Goal: Task Accomplishment & Management: Complete application form

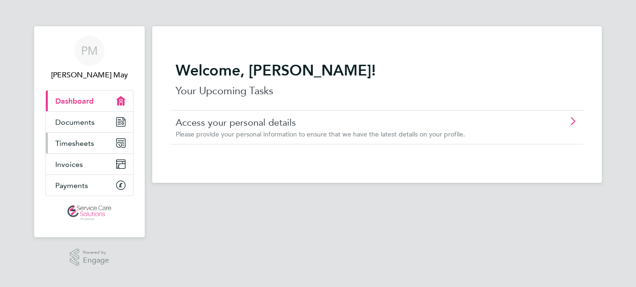
click at [72, 143] on span "Timesheets" at bounding box center [74, 143] width 39 height 9
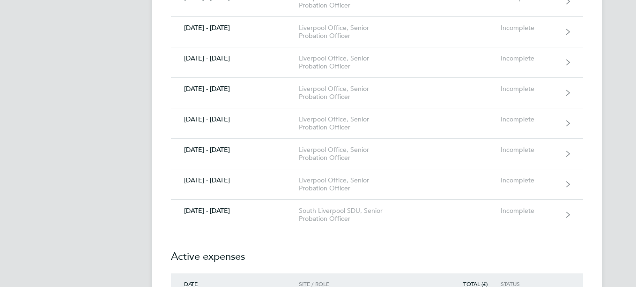
scroll to position [375, 0]
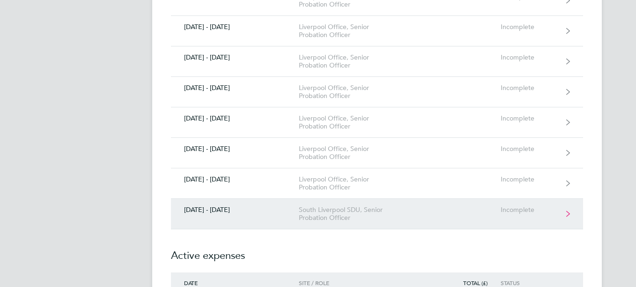
click at [569, 213] on icon at bounding box center [569, 214] width 4 height 6
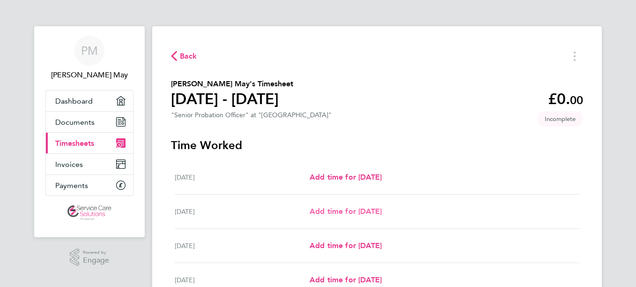
click at [359, 210] on span "Add time for [DATE]" at bounding box center [346, 211] width 72 height 9
select select "30"
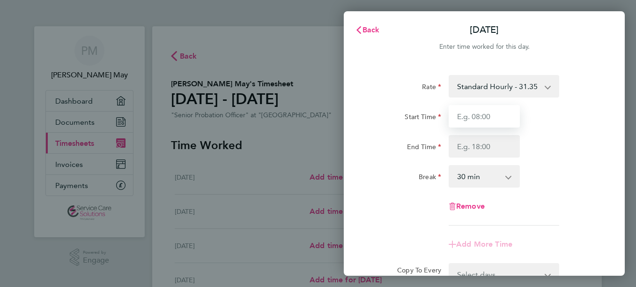
click at [483, 118] on input "Start Time" at bounding box center [484, 116] width 71 height 22
type input "08:00"
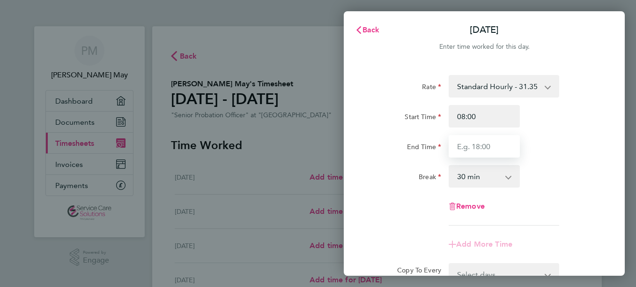
type input "16:00"
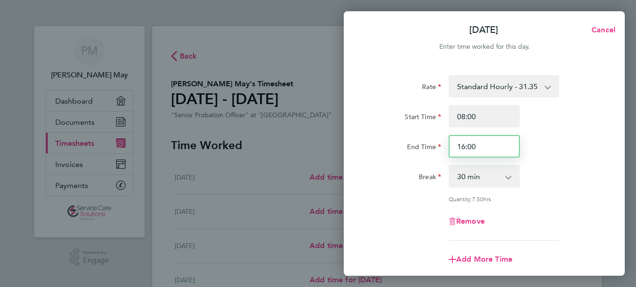
click at [478, 148] on input "16:00" at bounding box center [484, 146] width 71 height 22
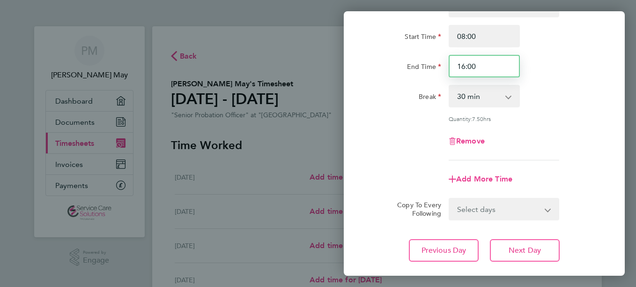
scroll to position [94, 0]
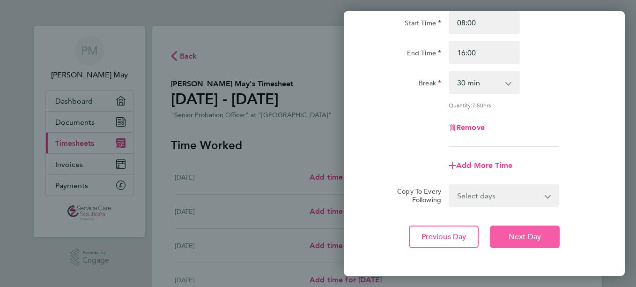
click at [524, 240] on span "Next Day" at bounding box center [525, 236] width 32 height 9
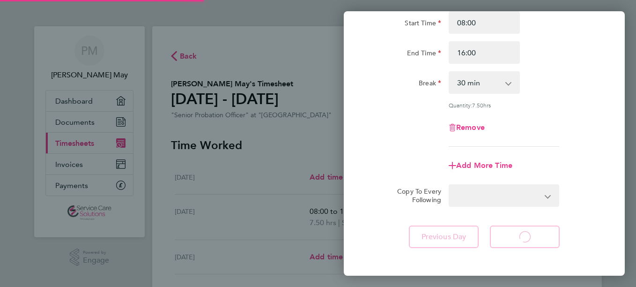
select select "30"
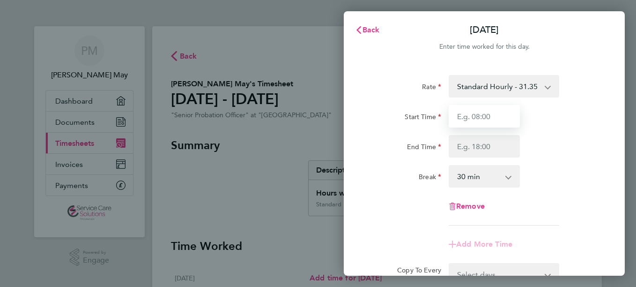
click at [490, 120] on input "Start Time" at bounding box center [484, 116] width 71 height 22
type input "08:00"
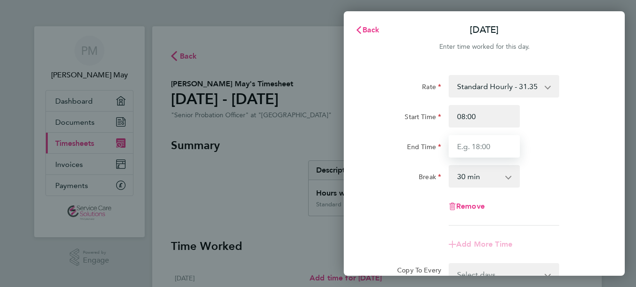
type input "16:00"
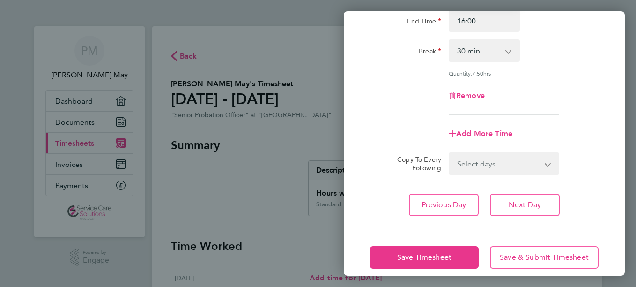
scroll to position [136, 0]
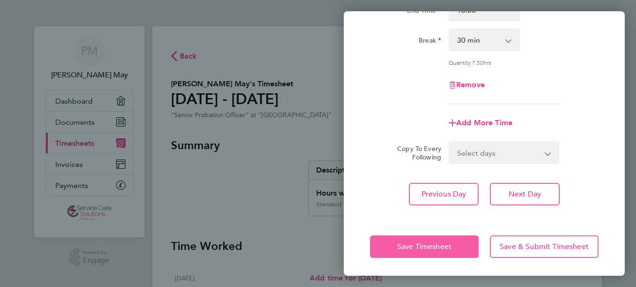
click at [429, 242] on span "Save Timesheet" at bounding box center [424, 246] width 54 height 9
